Goal: Find specific page/section: Find specific page/section

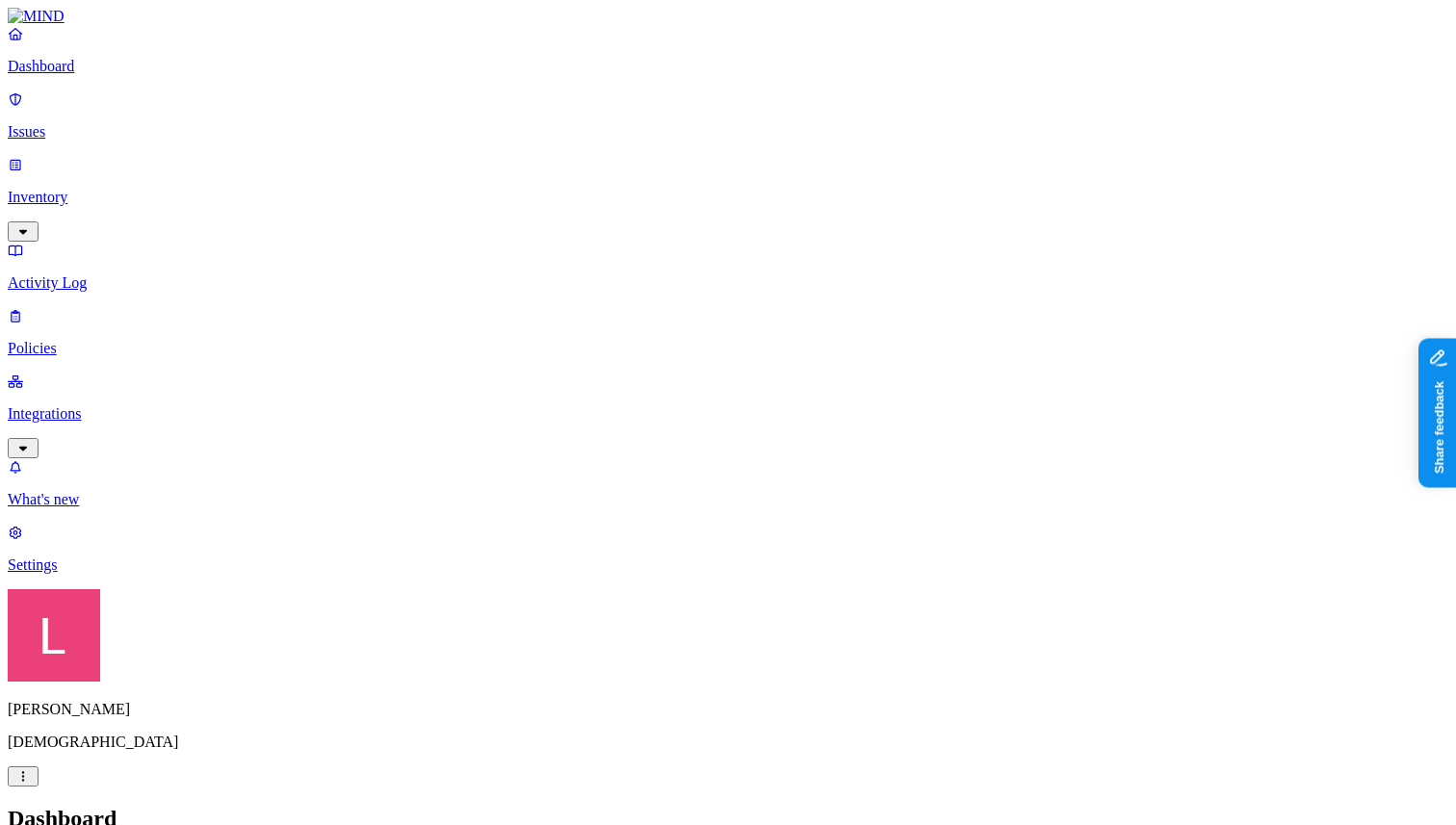
click at [72, 340] on p "Policies" at bounding box center [728, 349] width 1440 height 18
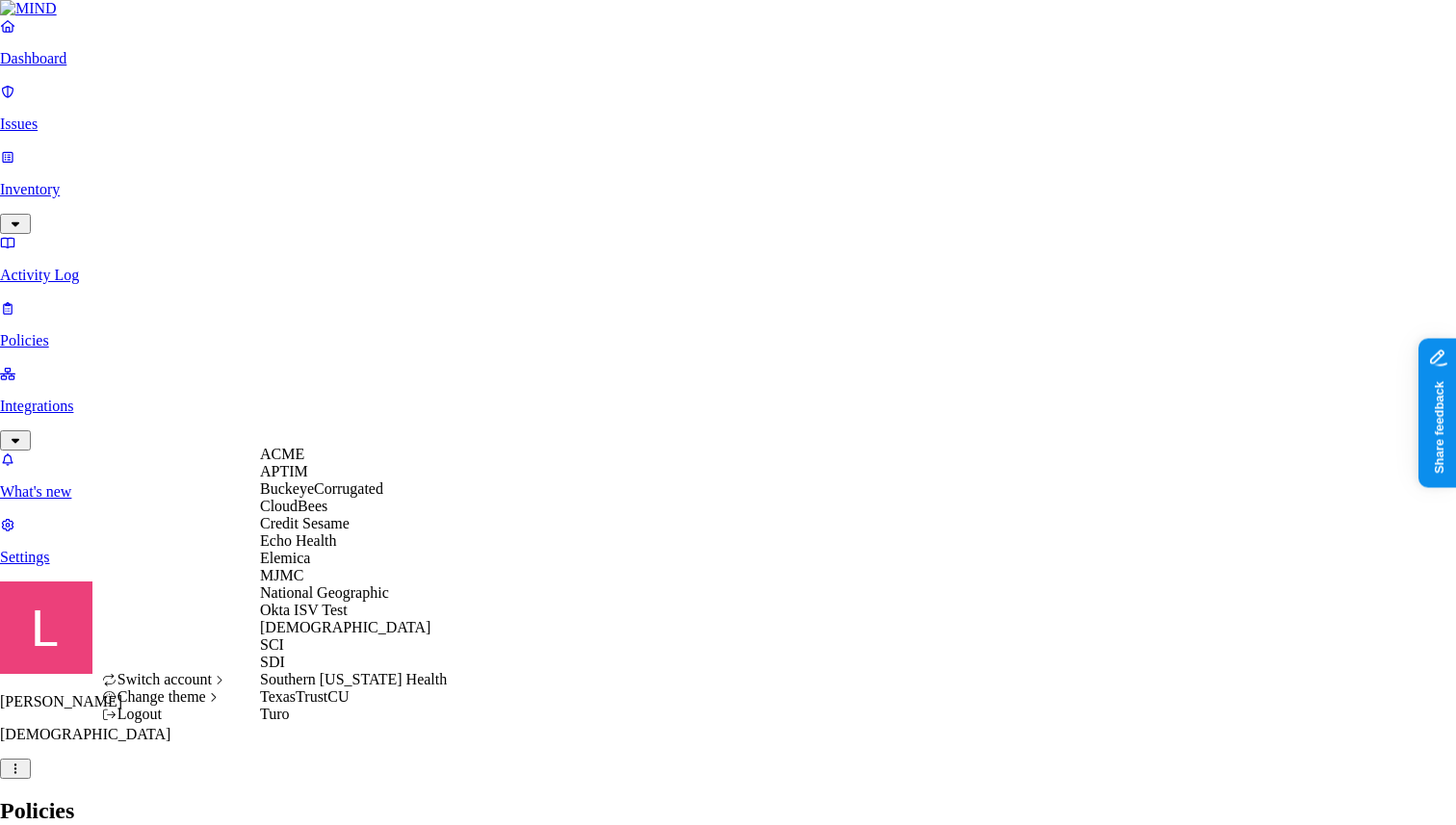
click at [296, 462] on span "ACME" at bounding box center [281, 454] width 44 height 17
